Goal: Information Seeking & Learning: Learn about a topic

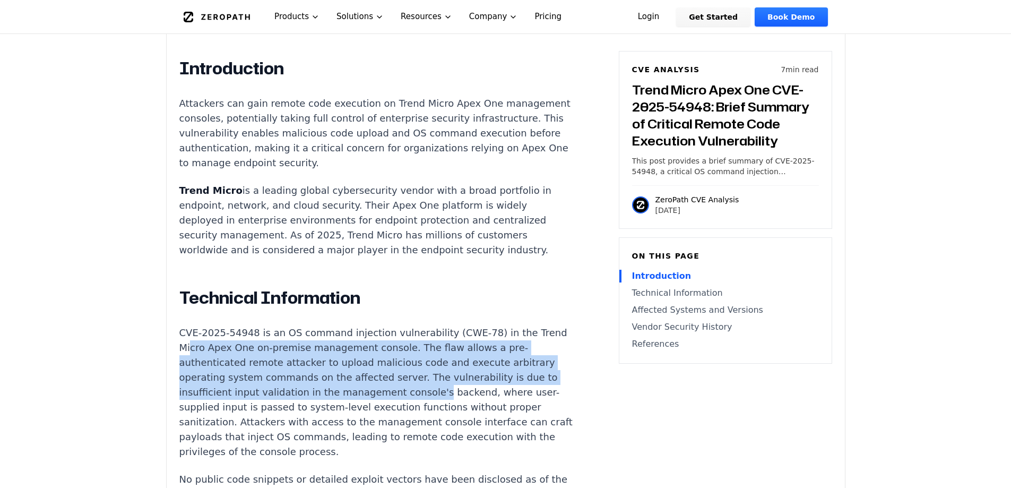
click at [457, 359] on p "CVE-2025-54948 is an OS command injection vulnerability (CWE-78) in the Trend M…" at bounding box center [376, 392] width 395 height 134
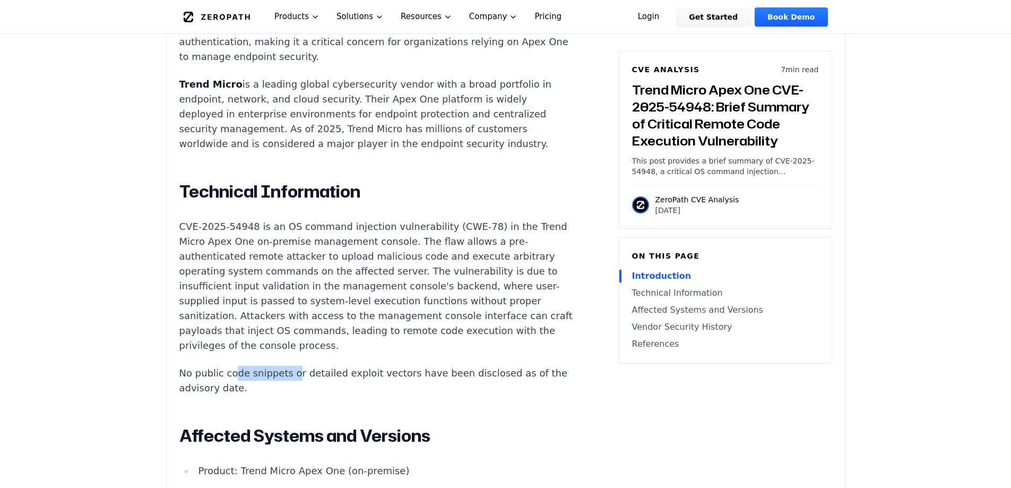
drag, startPoint x: 232, startPoint y: 350, endPoint x: 288, endPoint y: 350, distance: 55.2
click at [288, 366] on p "No public code snippets or detailed exploit vectors have been disclosed as of t…" at bounding box center [376, 381] width 395 height 30
drag, startPoint x: 349, startPoint y: 344, endPoint x: 466, endPoint y: 347, distance: 117.3
click at [465, 366] on p "No public code snippets or detailed exploit vectors have been disclosed as of t…" at bounding box center [376, 381] width 395 height 30
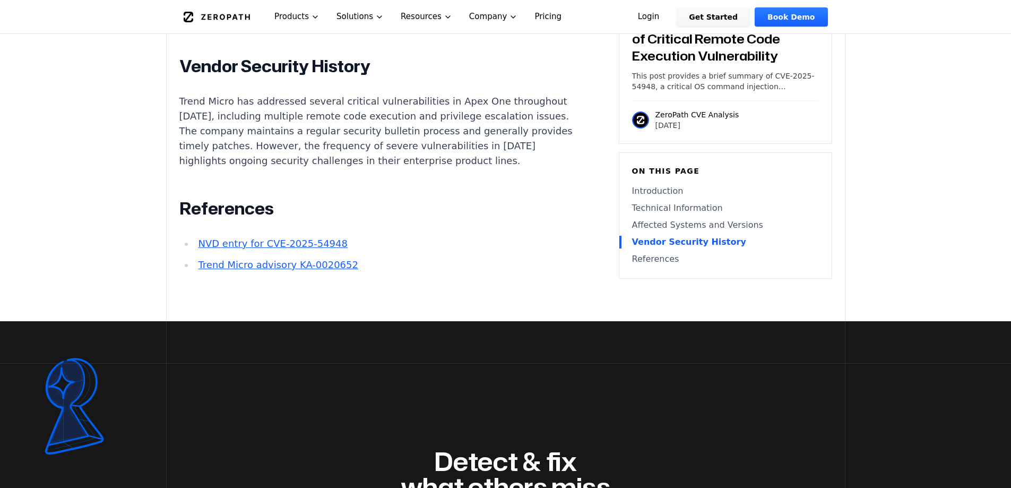
scroll to position [1274, 0]
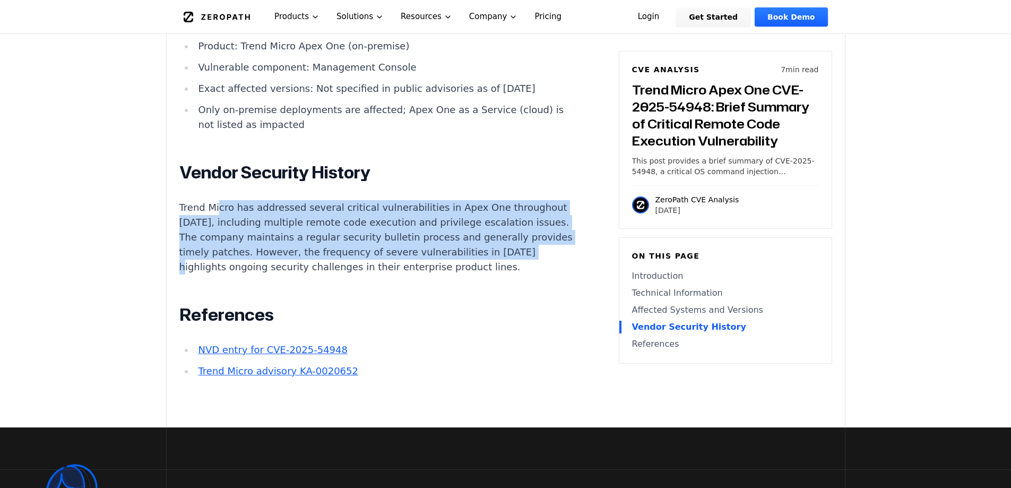
drag, startPoint x: 218, startPoint y: 195, endPoint x: 295, endPoint y: 261, distance: 100.8
click at [295, 261] on p "Trend Micro has addressed several critical vulnerabilities in Apex One througho…" at bounding box center [376, 237] width 395 height 74
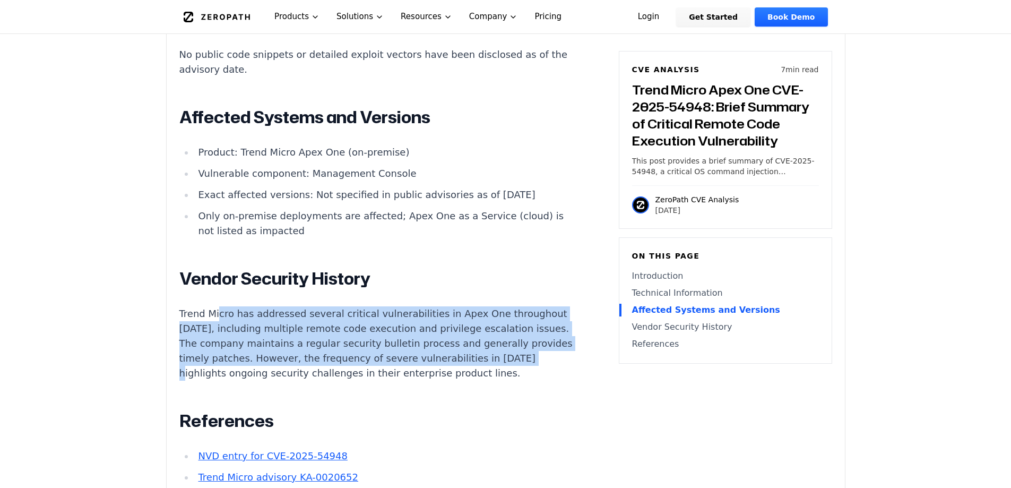
scroll to position [955, 0]
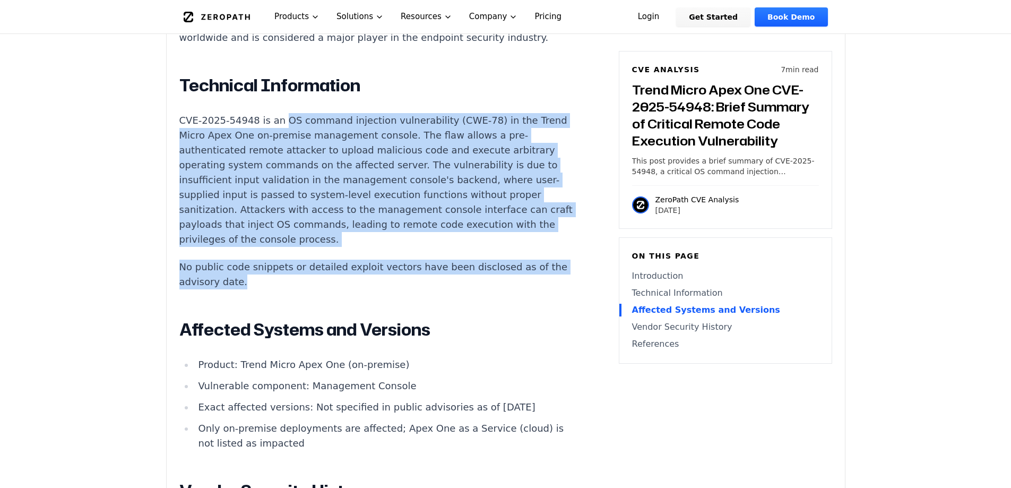
drag, startPoint x: 275, startPoint y: 96, endPoint x: 390, endPoint y: 256, distance: 196.9
click at [400, 257] on div "Introduction Attackers can gain remote code execution on Trend Micro Apex One m…" at bounding box center [376, 271] width 395 height 851
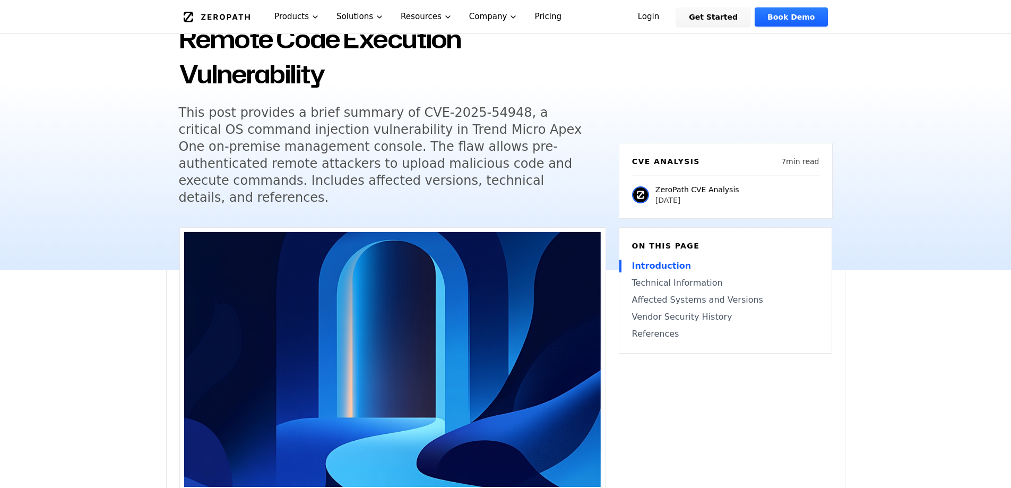
scroll to position [0, 0]
